Goal: Find specific page/section: Find specific page/section

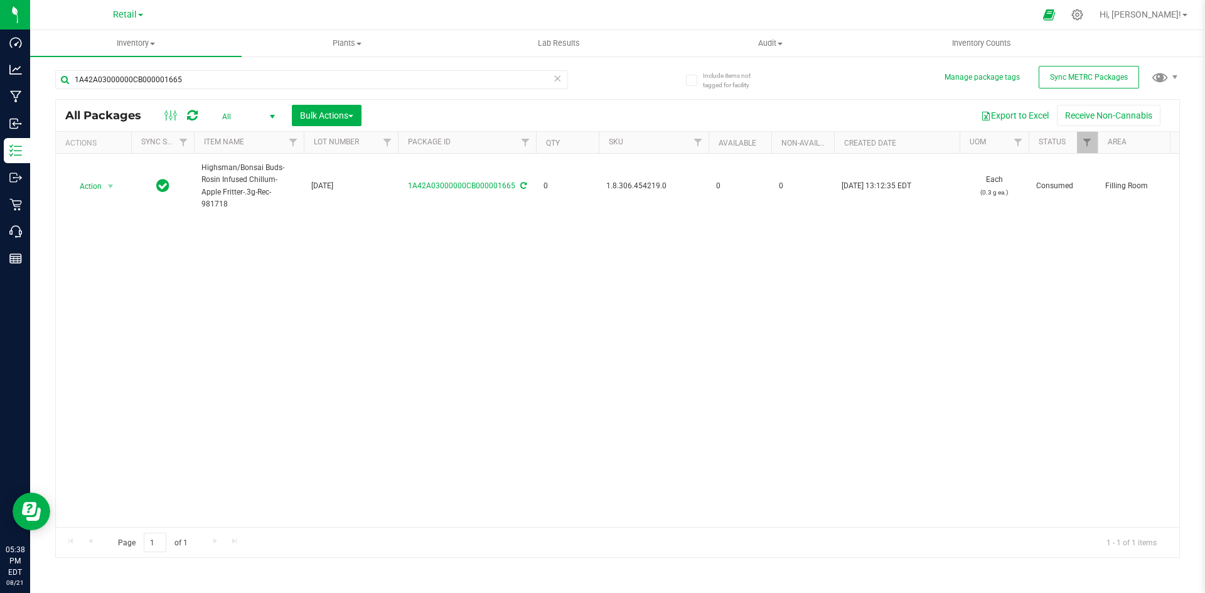
click at [555, 82] on icon at bounding box center [557, 77] width 9 height 15
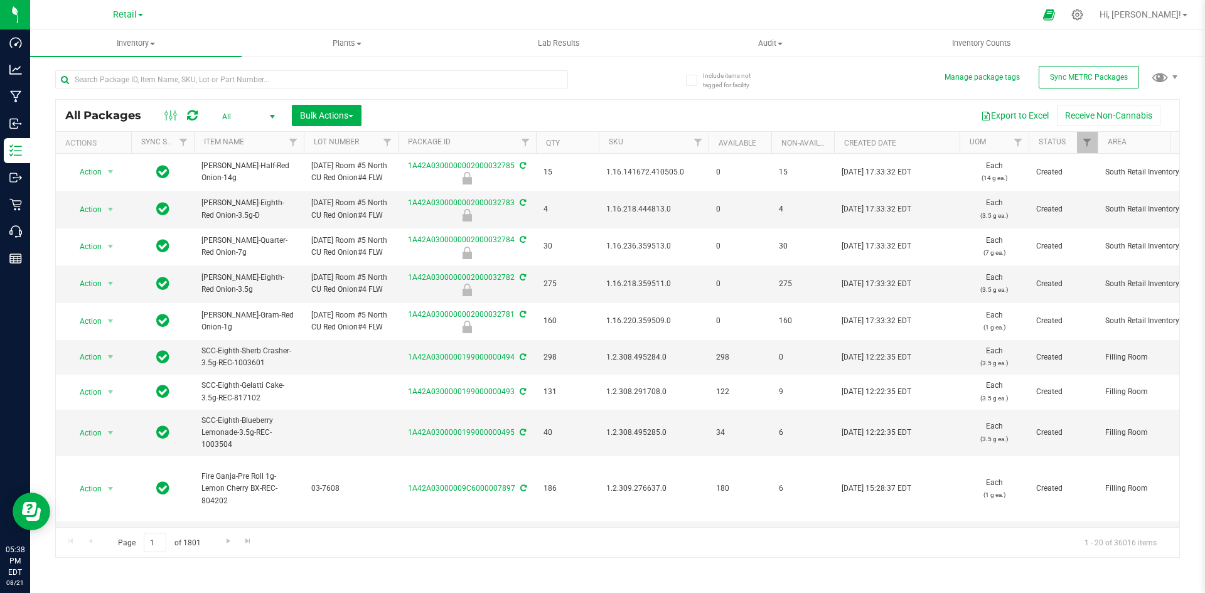
click at [592, 100] on div "All Packages All Active Only Lab Samples Locked All External Internal Bulk Acti…" at bounding box center [617, 115] width 1123 height 31
click at [433, 119] on div "Export to Excel Receive Non-Cannabis" at bounding box center [770, 115] width 799 height 21
click at [625, 105] on div "Export to Excel Receive Non-Cannabis" at bounding box center [770, 115] width 799 height 21
click at [322, 75] on input "text" at bounding box center [311, 79] width 513 height 19
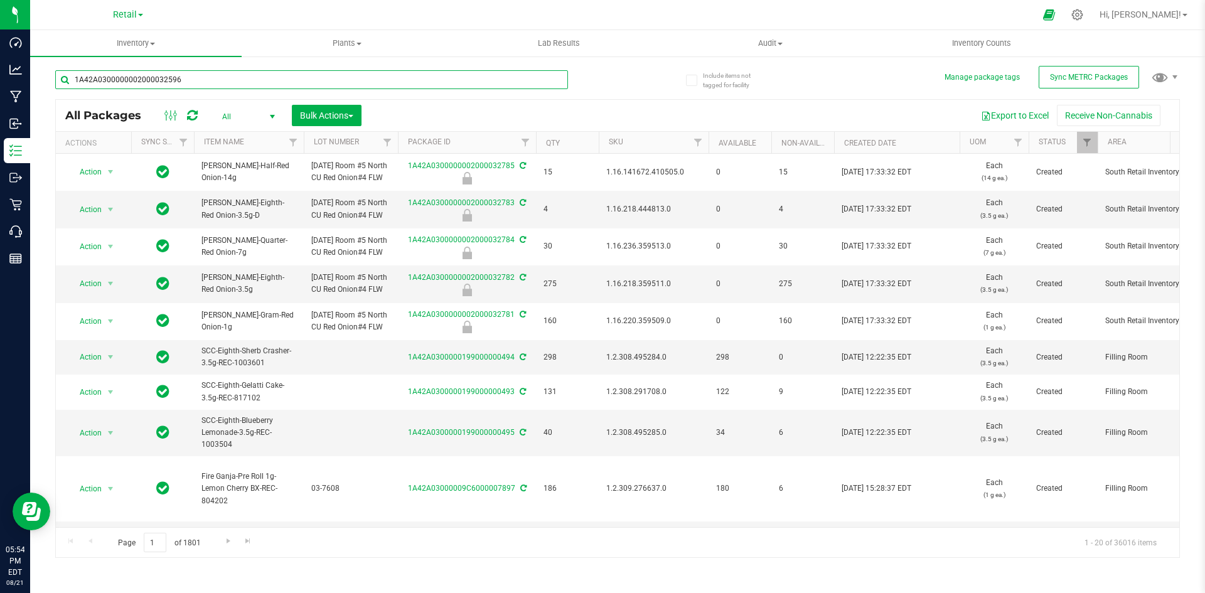
type input "1A42A0300000002000032596"
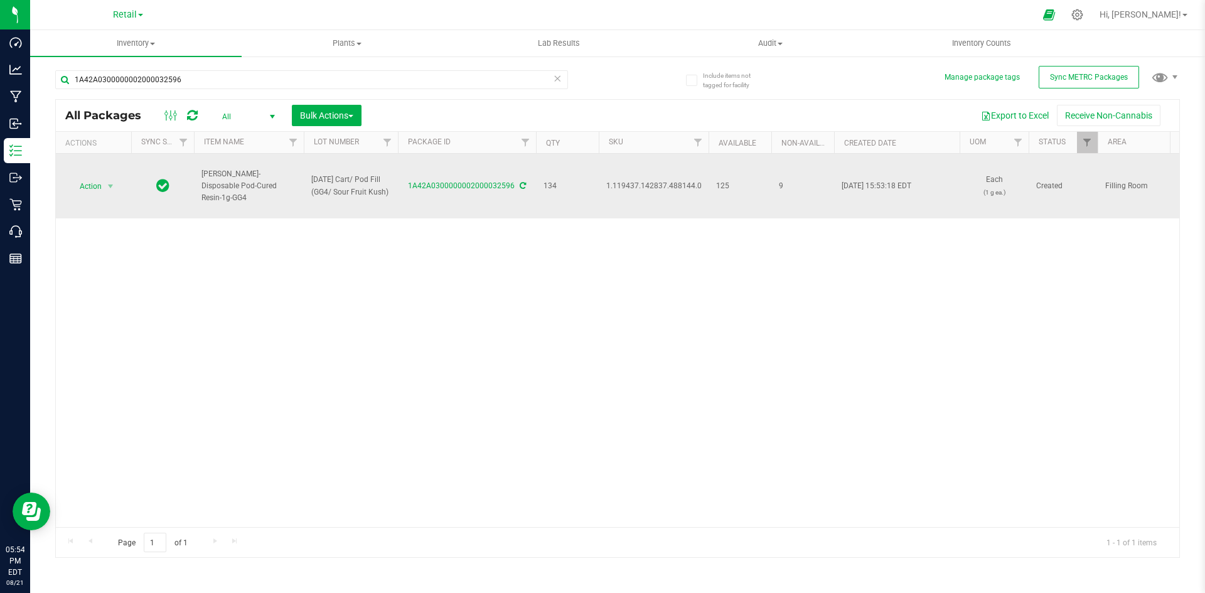
click at [619, 190] on span "1.119437.142837.488144.0" at bounding box center [653, 186] width 95 height 12
copy span "1.119437.142837.488144.0"
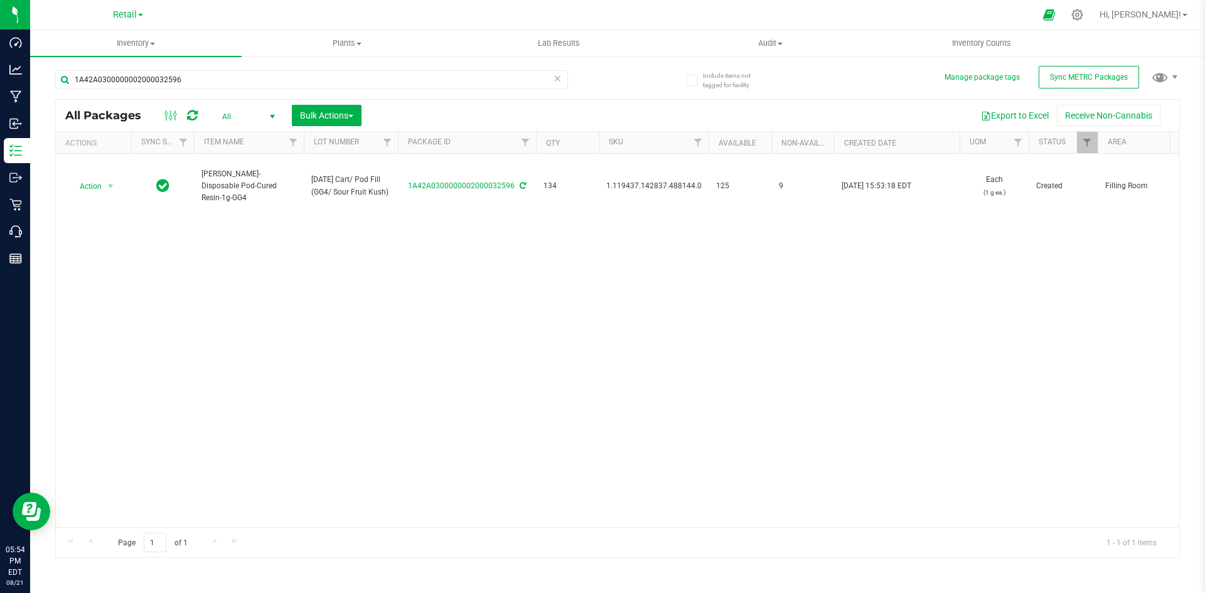
click at [617, 274] on div "Action Action Adjust qty Create package Edit attributes Global inventory Locate…" at bounding box center [617, 340] width 1123 height 373
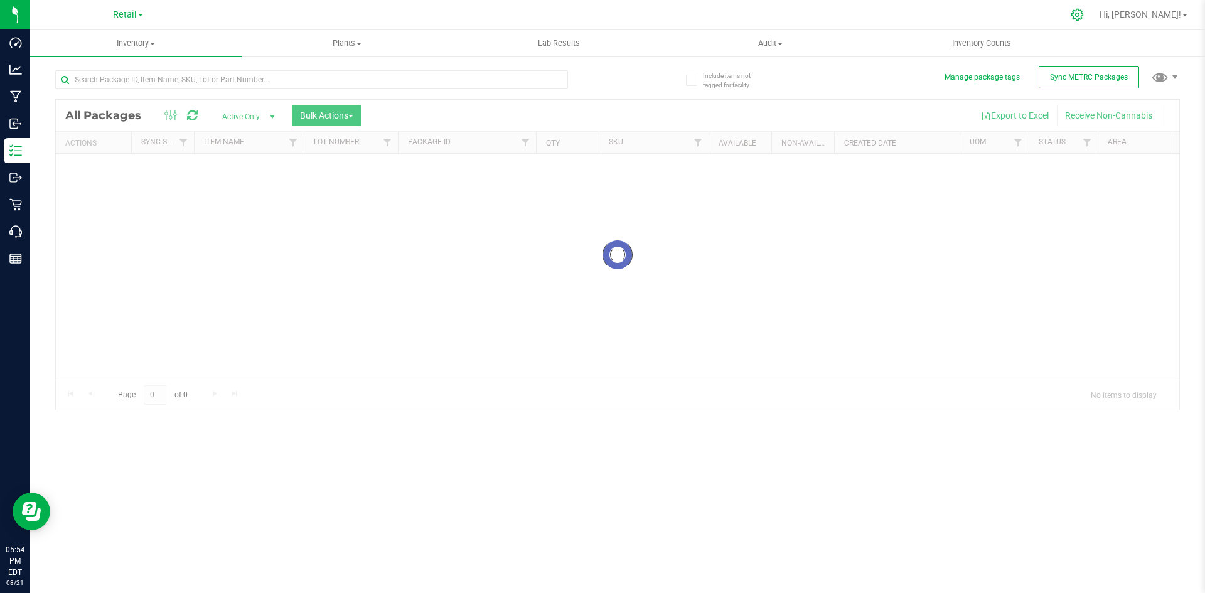
click at [1084, 13] on icon at bounding box center [1076, 14] width 13 height 13
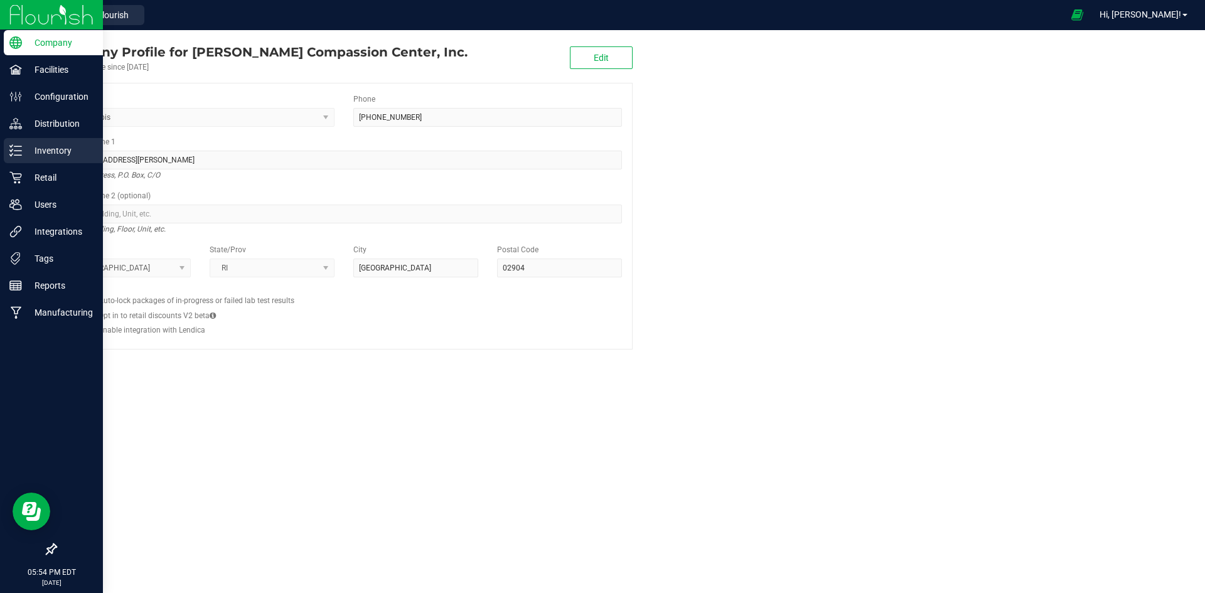
drag, startPoint x: 40, startPoint y: 159, endPoint x: 67, endPoint y: 154, distance: 27.6
click at [40, 159] on div "Inventory" at bounding box center [53, 150] width 99 height 25
